Goal: Task Accomplishment & Management: Use online tool/utility

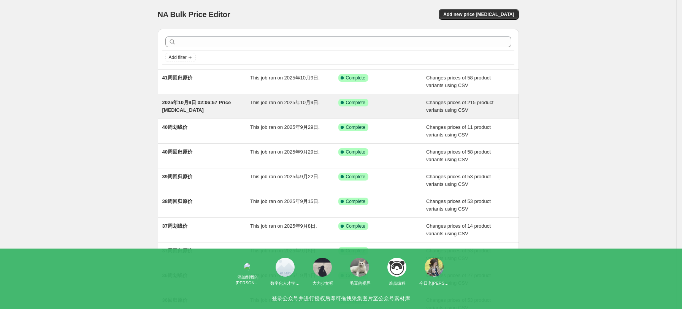
click at [266, 113] on div "This job ran on 2025年10月9日." at bounding box center [294, 106] width 88 height 15
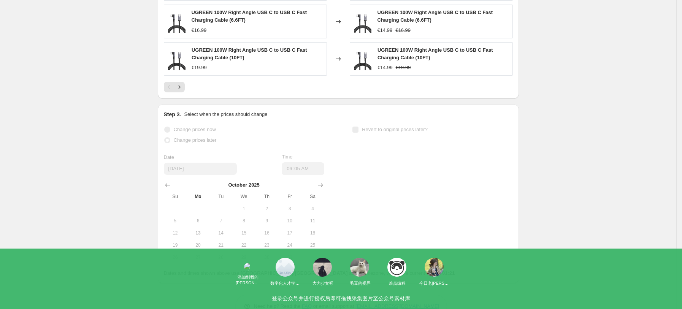
scroll to position [507, 0]
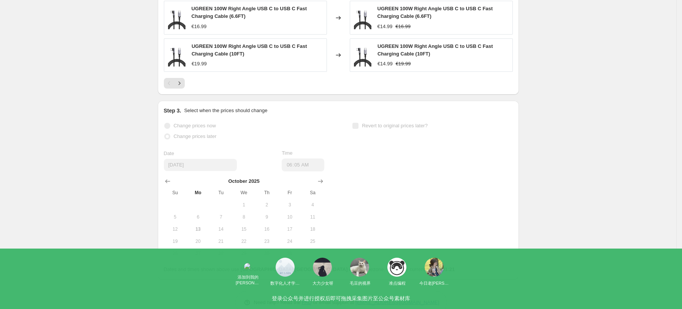
click at [187, 78] on div at bounding box center [338, 83] width 349 height 11
click at [183, 79] on icon "Next" at bounding box center [180, 83] width 8 height 8
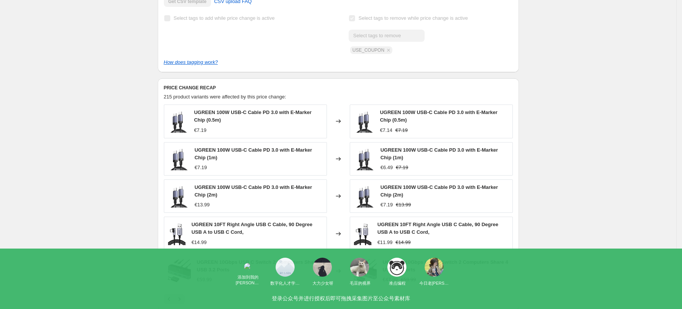
scroll to position [295, 0]
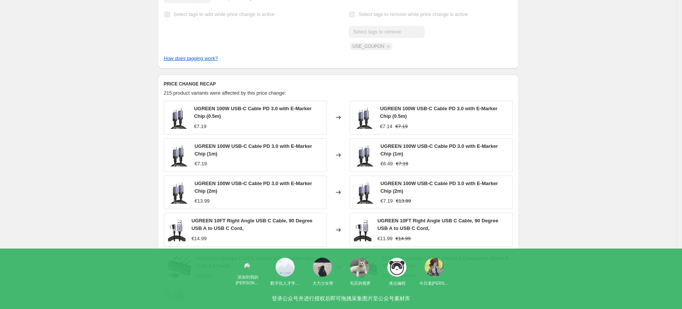
click at [183, 292] on icon "Next" at bounding box center [180, 296] width 8 height 8
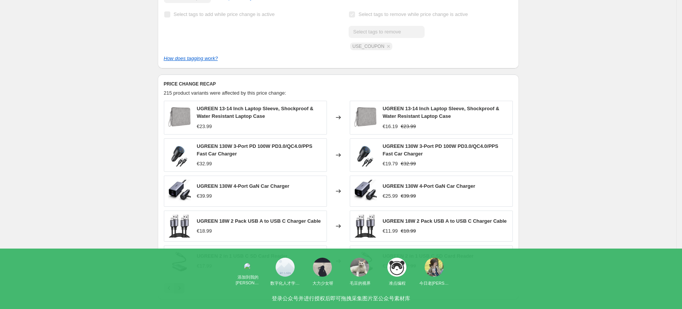
click at [181, 284] on icon "Next" at bounding box center [180, 288] width 8 height 8
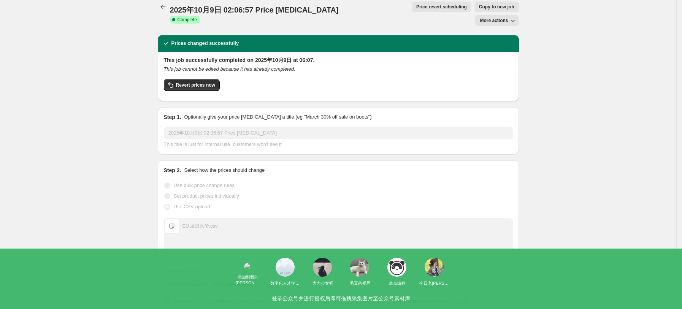
scroll to position [0, 0]
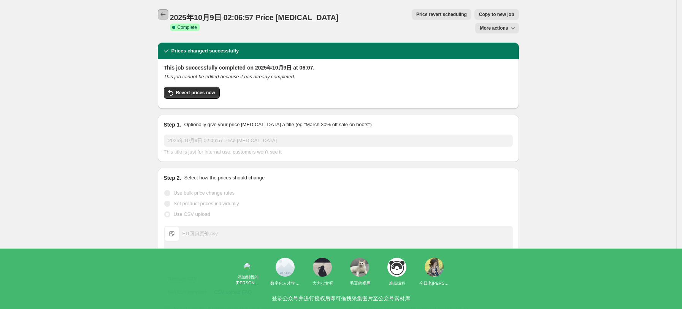
click at [162, 10] on button "Price change jobs" at bounding box center [163, 14] width 11 height 11
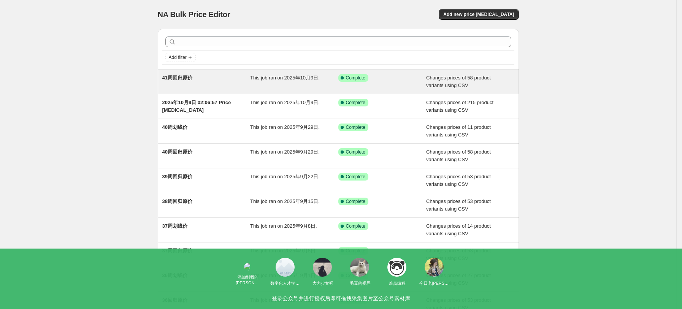
click at [194, 86] on div "41周回归原价" at bounding box center [206, 81] width 88 height 15
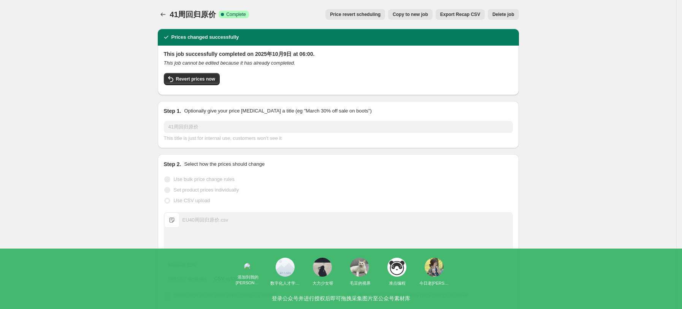
click at [412, 17] on button "Copy to new job" at bounding box center [410, 14] width 44 height 11
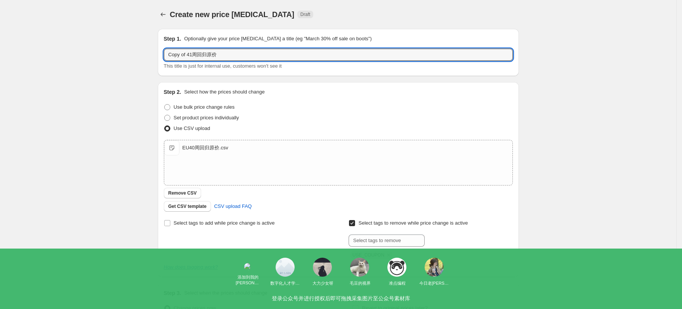
drag, startPoint x: 193, startPoint y: 52, endPoint x: 160, endPoint y: 51, distance: 33.5
click at [160, 51] on div "Step 1. Optionally give your price change job a title (eg "March 30% off sale o…" at bounding box center [335, 186] width 367 height 326
type input "42周回归原价"
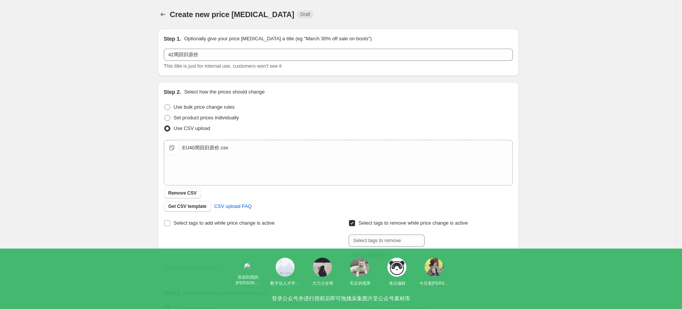
click at [283, 113] on div "Set product prices individually" at bounding box center [338, 118] width 349 height 11
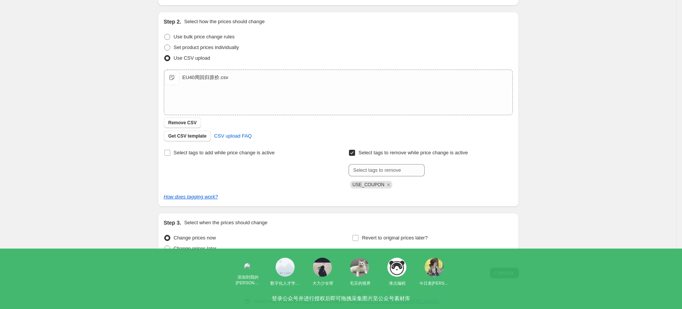
scroll to position [86, 0]
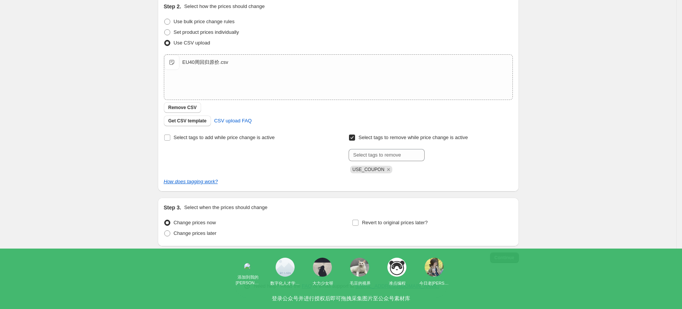
click at [212, 240] on div "Change prices now Change prices later" at bounding box center [244, 229] width 160 height 23
click at [211, 237] on label "Change prices later" at bounding box center [190, 233] width 53 height 11
click at [165, 231] on input "Change prices later" at bounding box center [164, 230] width 0 height 0
radio input "true"
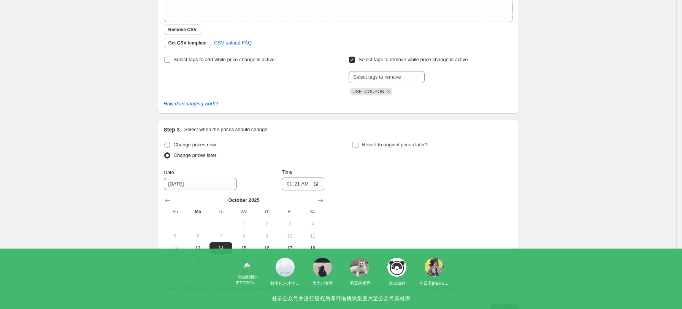
scroll to position [187, 0]
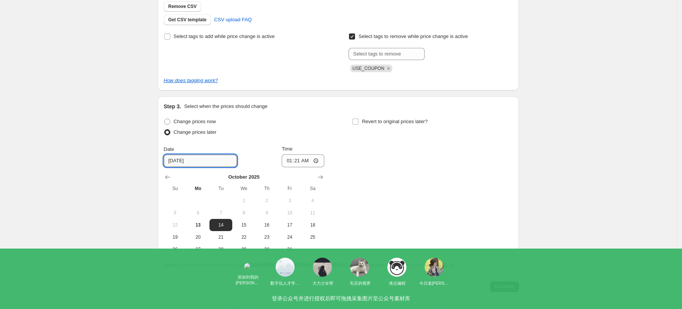
click at [194, 156] on input "10/14/2025" at bounding box center [200, 161] width 73 height 12
click at [198, 227] on span "13" at bounding box center [198, 225] width 17 height 6
type input "10/13/2025"
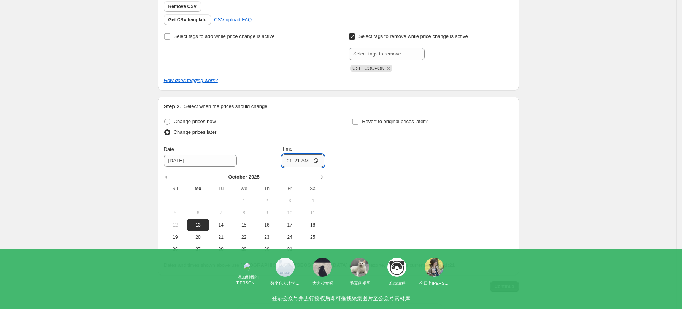
click at [321, 160] on input "01:21" at bounding box center [303, 160] width 43 height 13
type input "06:00"
click at [382, 193] on div "Change prices now Change prices later Date 10/13/2025 Time 06:00 October 2025 S…" at bounding box center [338, 185] width 349 height 139
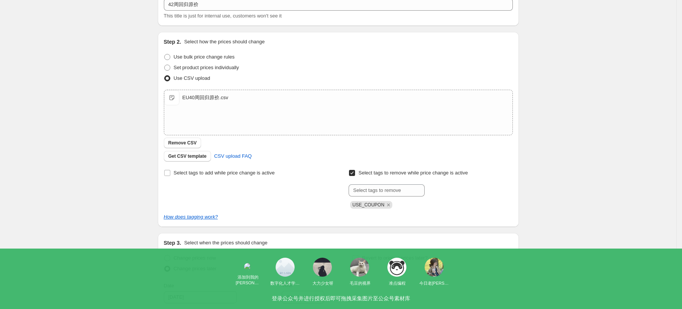
scroll to position [203, 0]
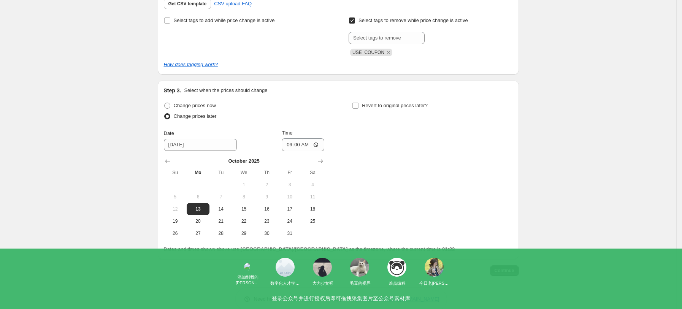
click at [514, 273] on button "Continue" at bounding box center [504, 270] width 29 height 11
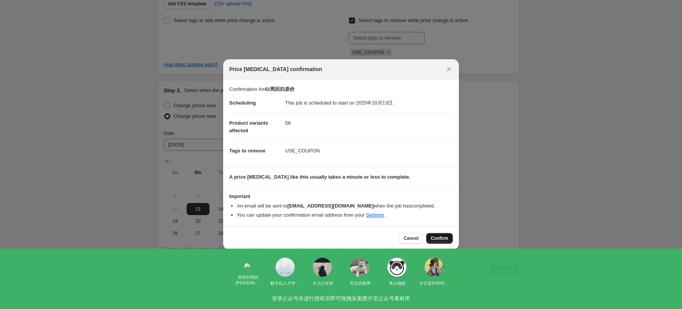
click at [439, 240] on span "Confirm" at bounding box center [439, 238] width 17 height 6
